Goal: Navigation & Orientation: Find specific page/section

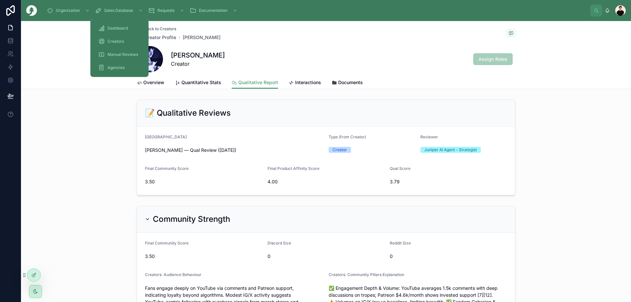
click at [118, 43] on span "Creators" at bounding box center [115, 41] width 16 height 5
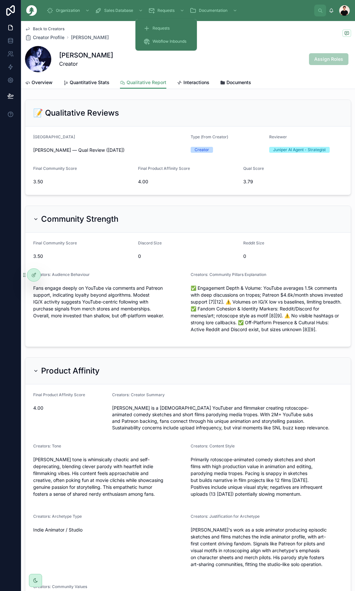
click at [160, 26] on span "Requests" at bounding box center [160, 28] width 17 height 5
